Goal: Check status: Check status

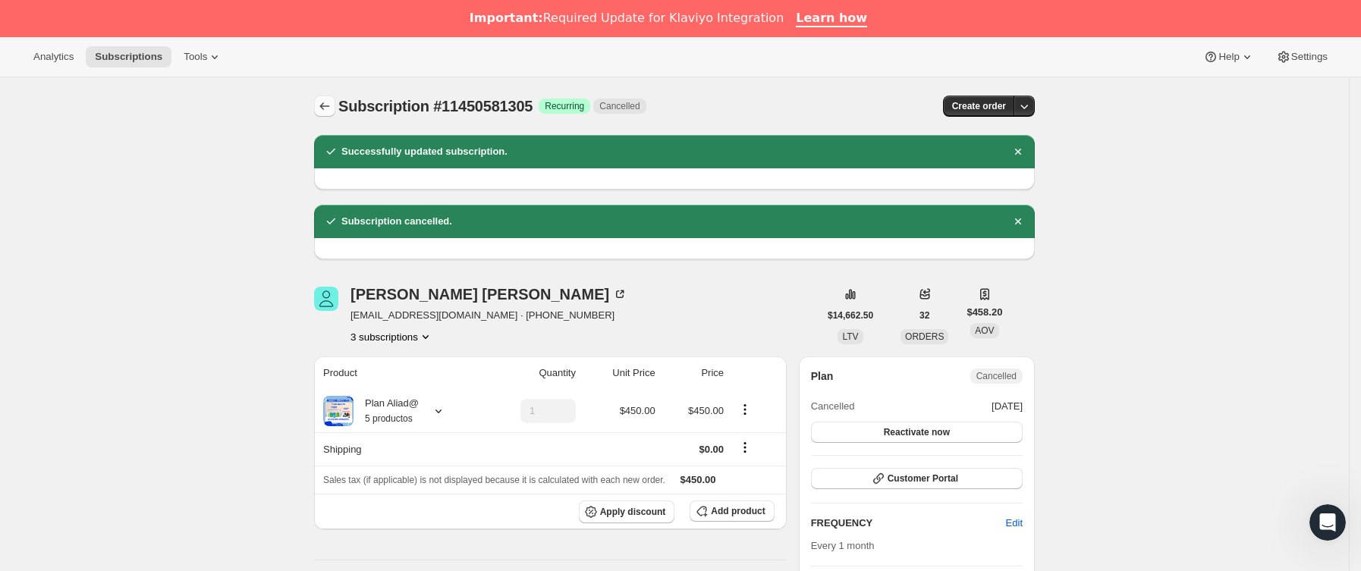
click at [322, 100] on icon "Subscriptions" at bounding box center [324, 106] width 15 height 15
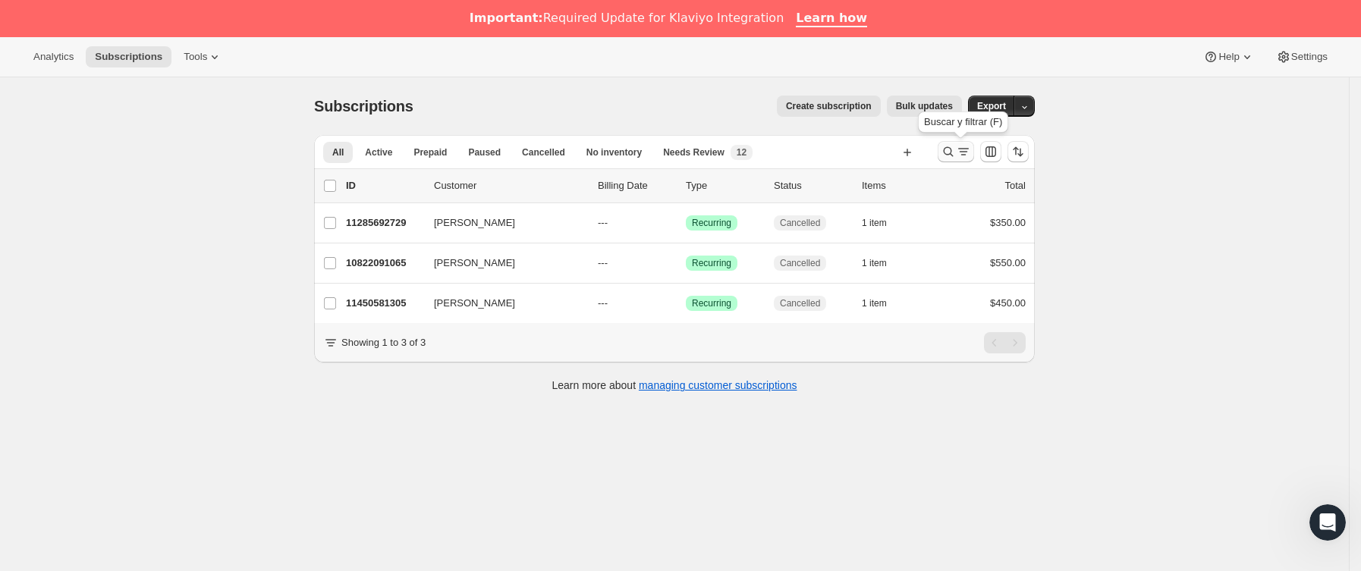
click at [945, 150] on icon "Buscar y filtrar resultados" at bounding box center [948, 151] width 15 height 15
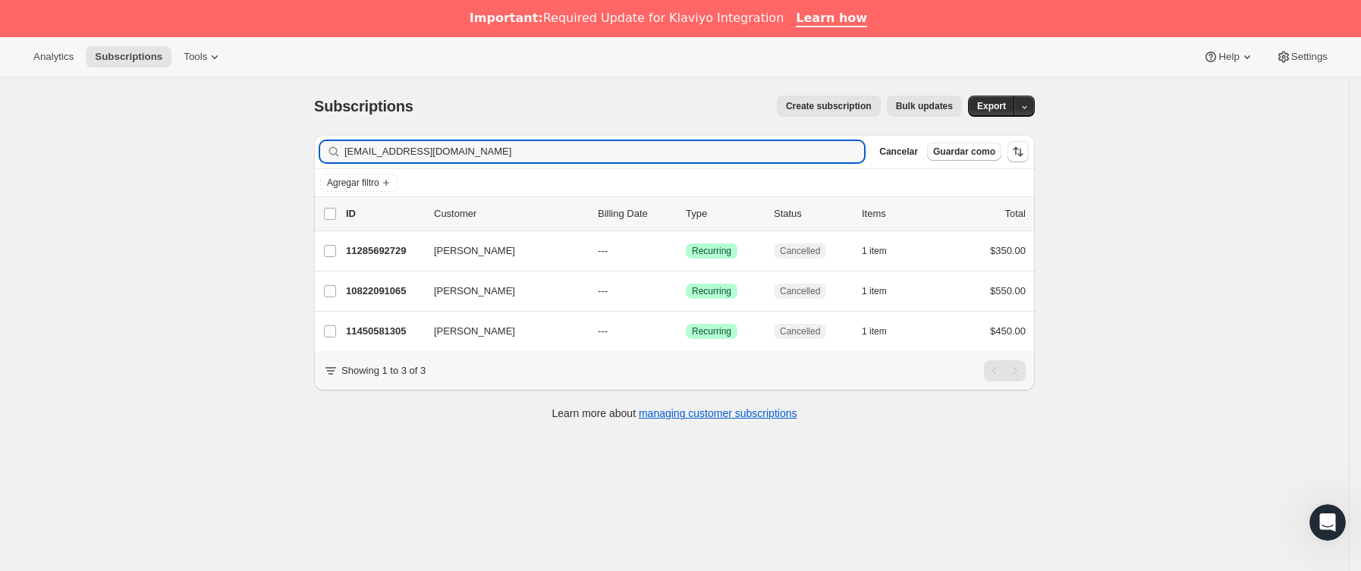
drag, startPoint x: 544, startPoint y: 148, endPoint x: 171, endPoint y: 146, distance: 372.4
click at [173, 146] on div "Subscriptions. Esta página está lista Subscriptions Create subscription Bulk up…" at bounding box center [674, 362] width 1349 height 571
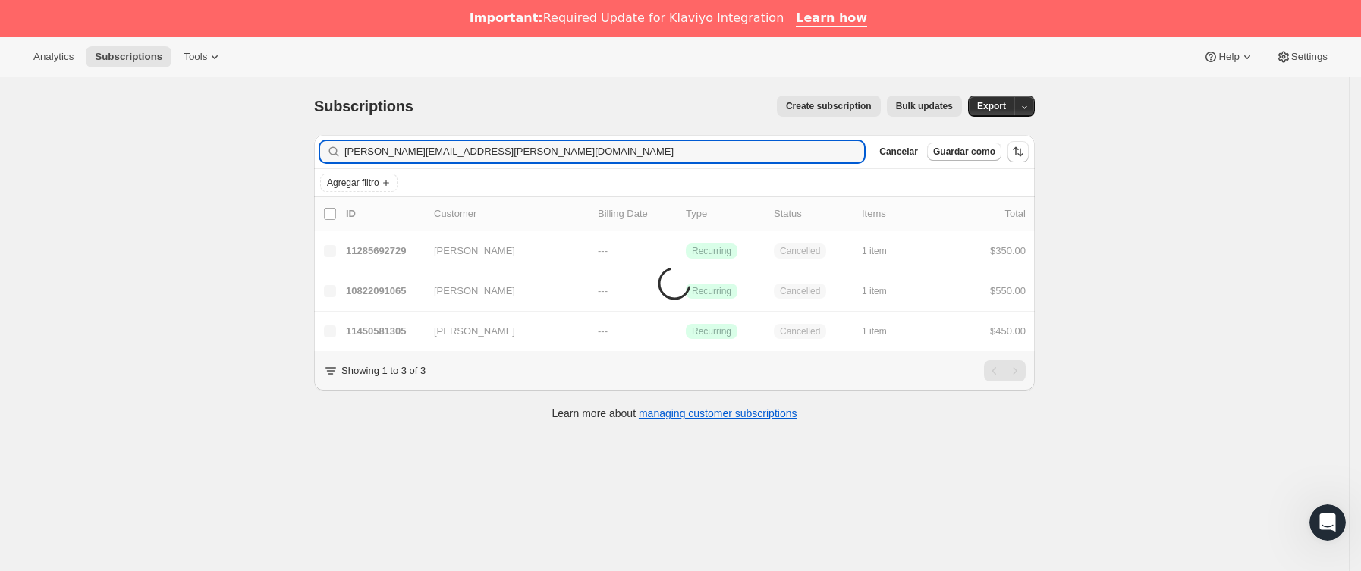
type input "[PERSON_NAME][EMAIL_ADDRESS][PERSON_NAME][DOMAIN_NAME]"
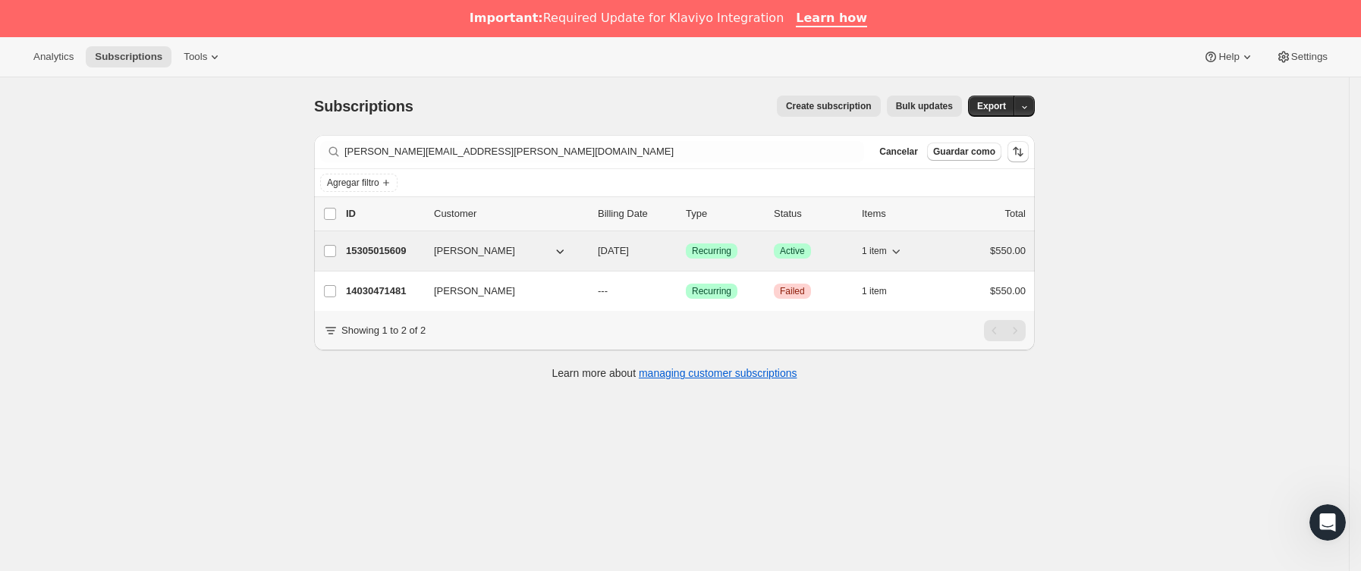
click at [412, 256] on p "15305015609" at bounding box center [384, 250] width 76 height 15
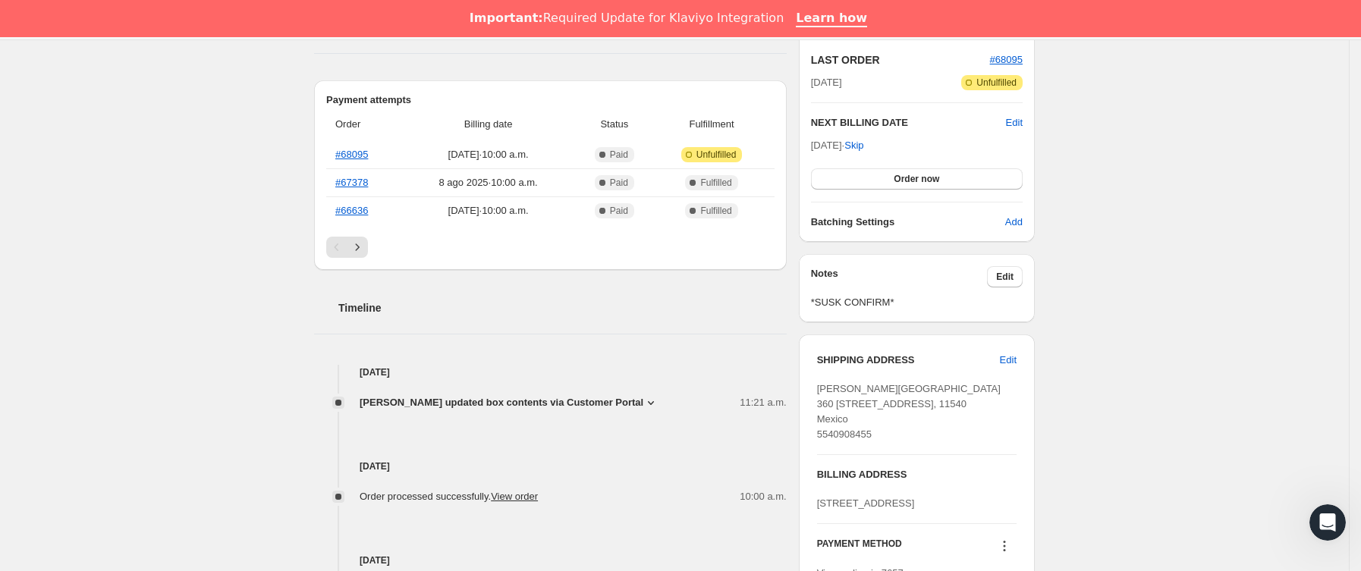
scroll to position [455, 0]
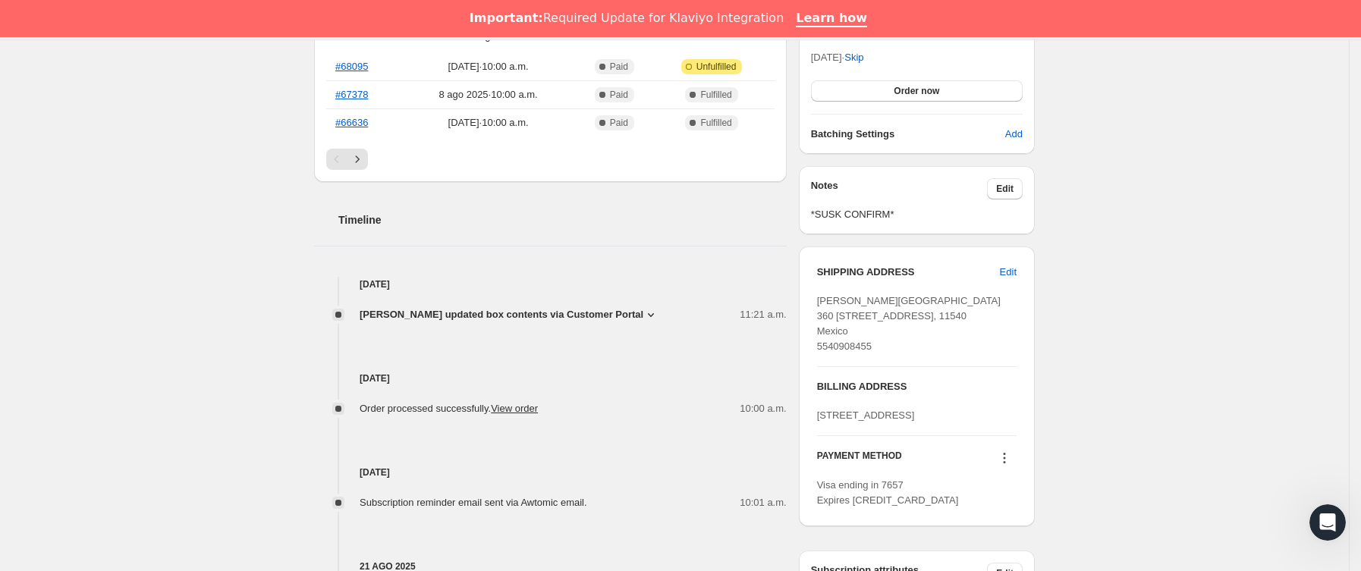
click at [594, 306] on div "[PERSON_NAME] updated box contents via Customer Portal 11:21 a.m. New box selec…" at bounding box center [550, 307] width 473 height 30
click at [603, 315] on span "[PERSON_NAME] updated box contents via Customer Portal" at bounding box center [502, 314] width 284 height 15
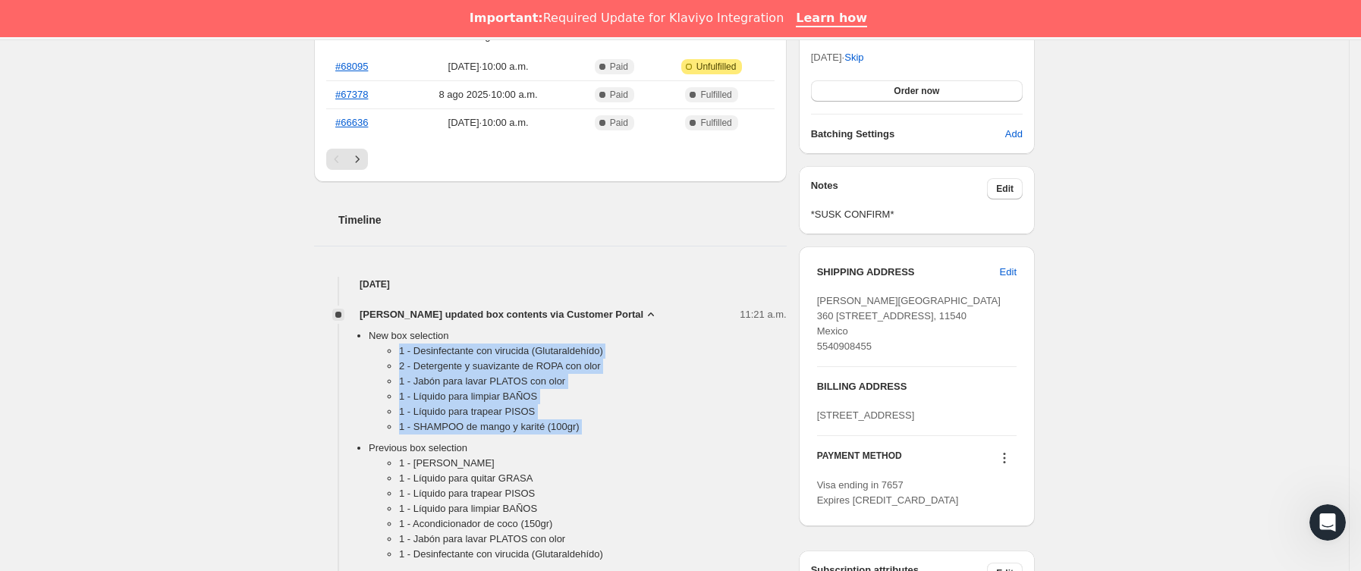
drag, startPoint x: 385, startPoint y: 356, endPoint x: 611, endPoint y: 447, distance: 243.7
click at [611, 447] on ul "New box selection 1 - Desinfectante con virucida ([MEDICAL_DATA]) 2 - Detergent…" at bounding box center [562, 448] width 448 height 240
copy ul "1 - Desinfectante con virucida ([MEDICAL_DATA]) 2 - Detergente y suavizante de …"
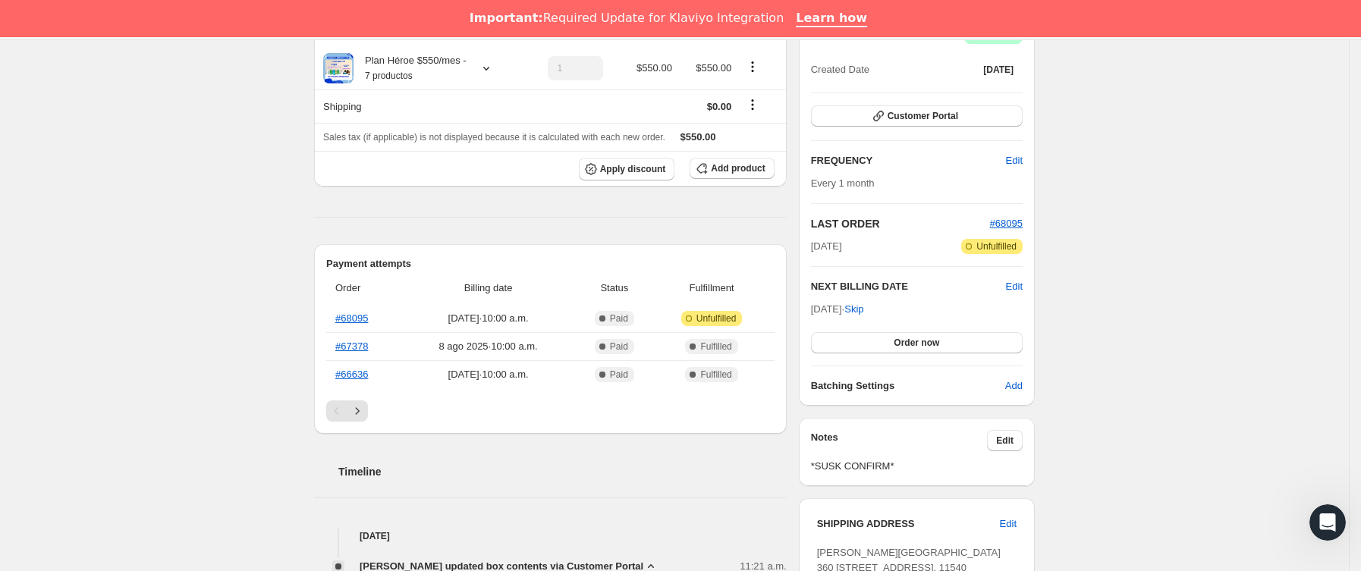
scroll to position [228, 0]
